Goal: Information Seeking & Learning: Find specific fact

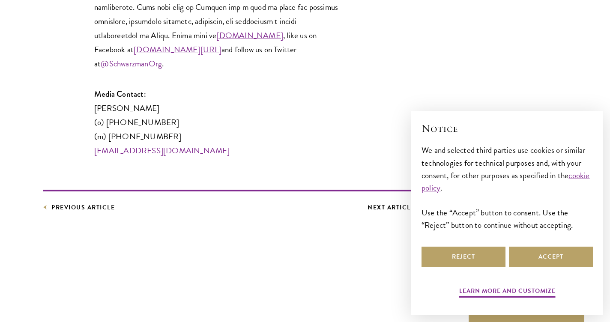
scroll to position [1854, 0]
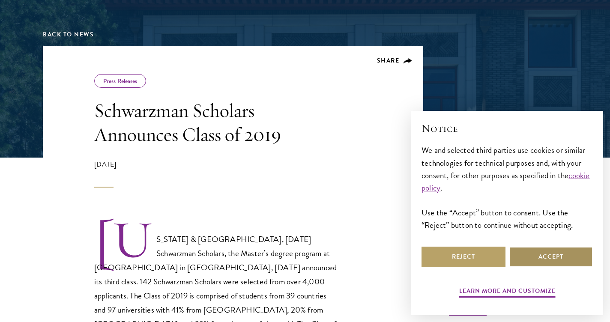
click at [538, 256] on button "Accept" at bounding box center [551, 257] width 84 height 21
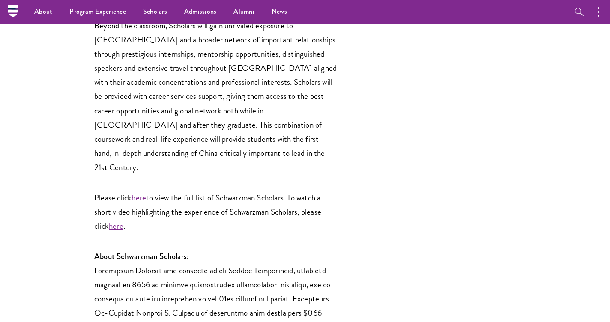
scroll to position [1411, 0]
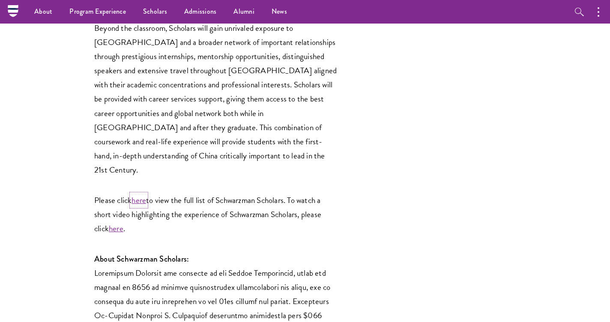
click at [137, 194] on link "here" at bounding box center [138, 200] width 15 height 12
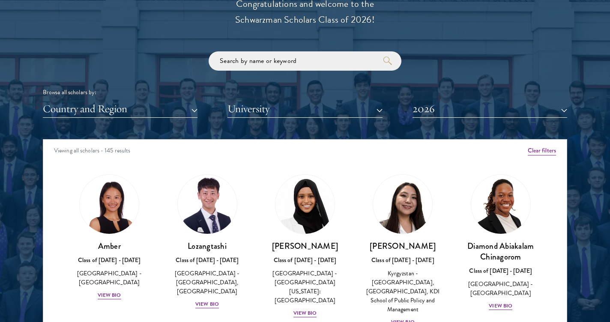
scroll to position [1004, 0]
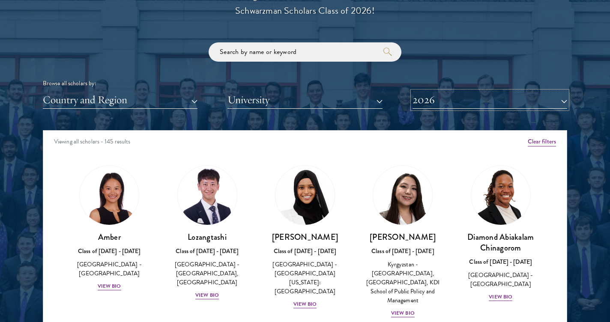
click at [481, 92] on button "2026" at bounding box center [489, 100] width 155 height 18
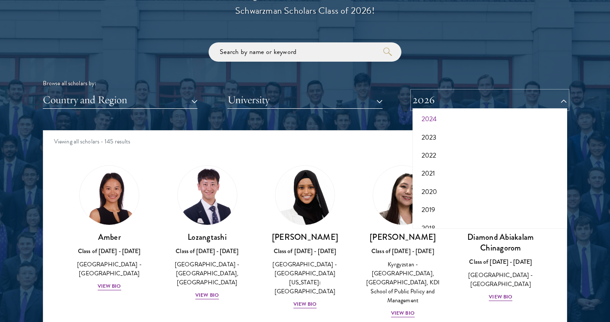
scroll to position [79, 0]
click at [437, 190] on button "2019" at bounding box center [489, 191] width 149 height 18
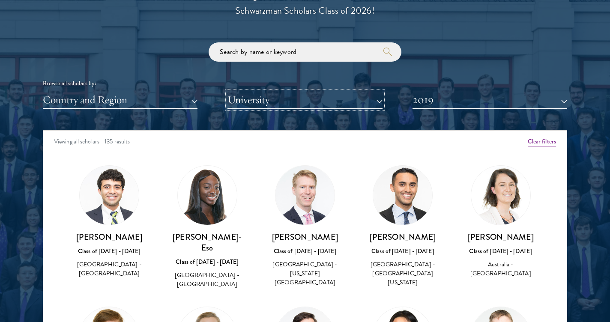
click at [315, 100] on button "University" at bounding box center [304, 100] width 155 height 18
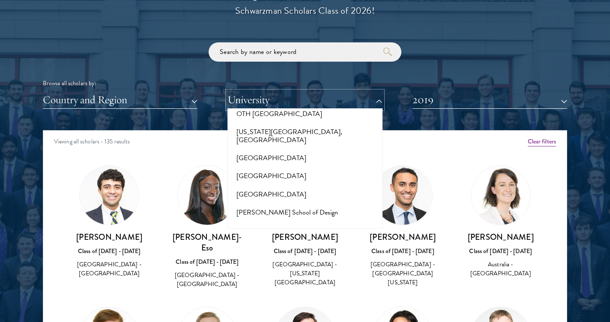
scroll to position [4002, 0]
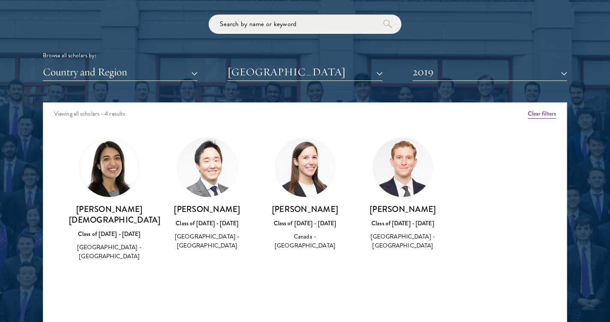
scroll to position [1038, 0]
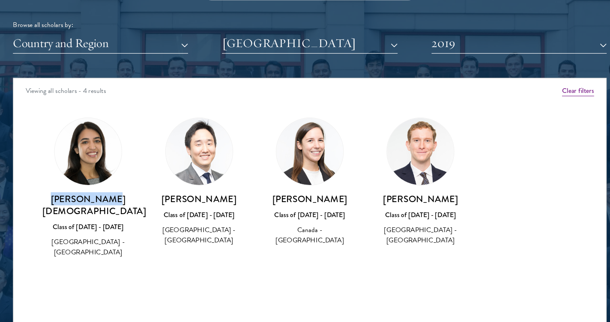
drag, startPoint x: 89, startPoint y: 199, endPoint x: 138, endPoint y: 205, distance: 49.2
click at [138, 205] on h3 "[PERSON_NAME][DEMOGRAPHIC_DATA]" at bounding box center [109, 208] width 80 height 21
copy h3 "[PERSON_NAME][DEMOGRAPHIC_DATA]"
